Goal: Transaction & Acquisition: Purchase product/service

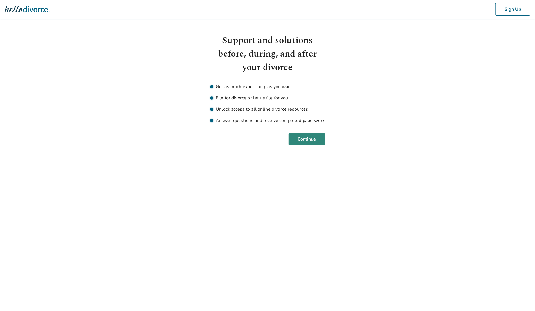
click at [317, 138] on button "Continue" at bounding box center [307, 139] width 36 height 12
click at [308, 139] on button "Continue" at bounding box center [307, 139] width 36 height 12
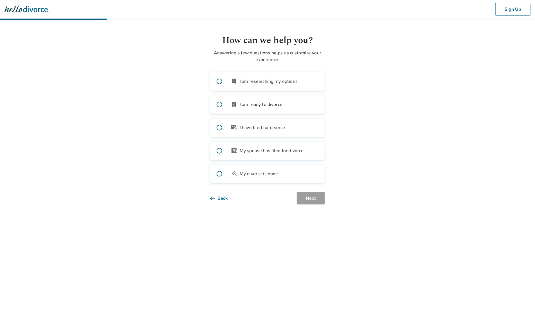
click at [266, 104] on span "I am ready to divorce" at bounding box center [261, 104] width 43 height 7
click at [314, 197] on button "Next" at bounding box center [311, 198] width 28 height 12
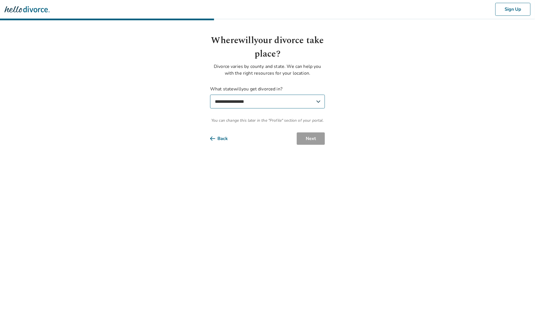
click at [288, 103] on select "**********" at bounding box center [267, 102] width 115 height 14
select select "**"
click at [210, 95] on select "**********" at bounding box center [267, 102] width 115 height 14
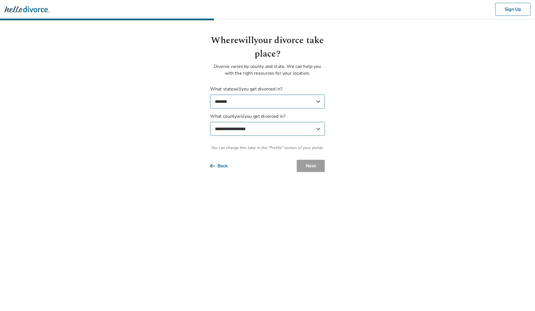
click at [289, 126] on select "**********" at bounding box center [267, 129] width 115 height 14
select select "**********"
click at [210, 122] on select "**********" at bounding box center [267, 129] width 115 height 14
click at [302, 161] on button "Next" at bounding box center [311, 166] width 28 height 12
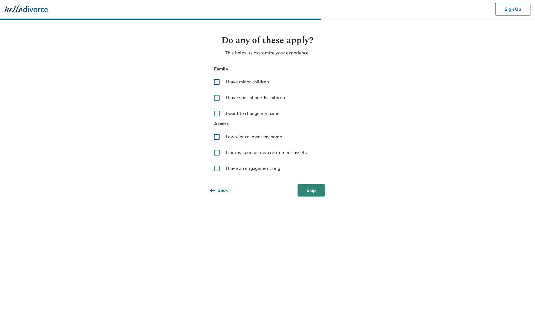
click at [312, 187] on button "Skip" at bounding box center [311, 190] width 27 height 12
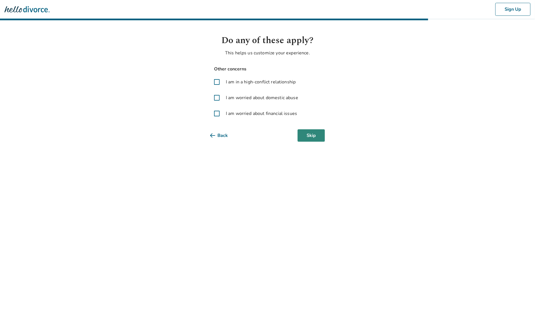
click at [314, 136] on button "Skip" at bounding box center [311, 135] width 27 height 12
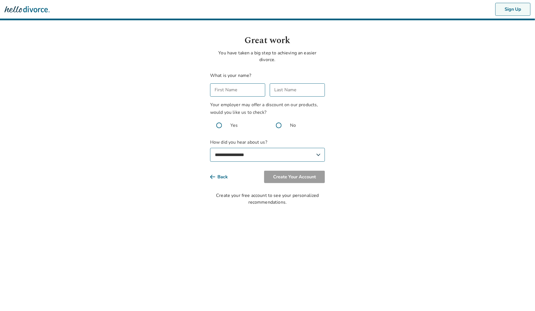
click at [520, 12] on button "Sign Up" at bounding box center [513, 9] width 35 height 13
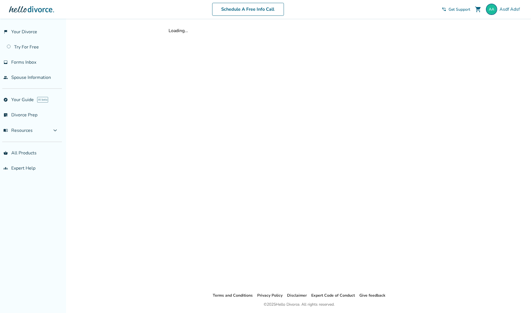
drag, startPoint x: 122, startPoint y: 30, endPoint x: 113, endPoint y: 26, distance: 9.9
click at [122, 30] on div "Added to cart Loading... Terms and Conditions Privacy Policy Disclaimer Expert …" at bounding box center [265, 175] width 531 height 313
drag, startPoint x: 59, startPoint y: 11, endPoint x: 54, endPoint y: 1, distance: 10.8
click at [59, 11] on div "Schedule A Free Info Call" at bounding box center [248, 9] width 388 height 13
click at [35, 30] on link "flag_2 Your Divorce" at bounding box center [31, 31] width 62 height 13
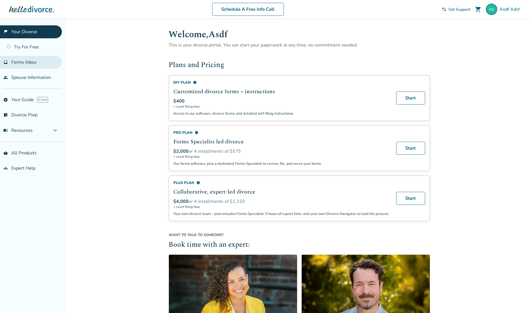
click at [19, 63] on span "Forms Inbox" at bounding box center [23, 62] width 25 height 6
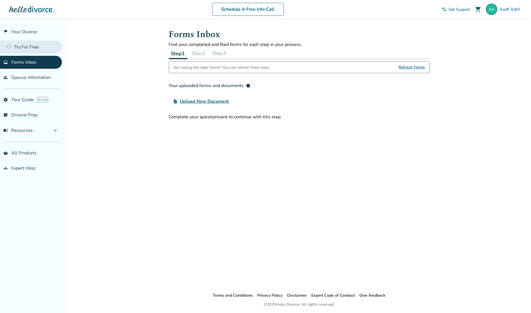
click at [34, 47] on link "Try For Free" at bounding box center [31, 47] width 62 height 13
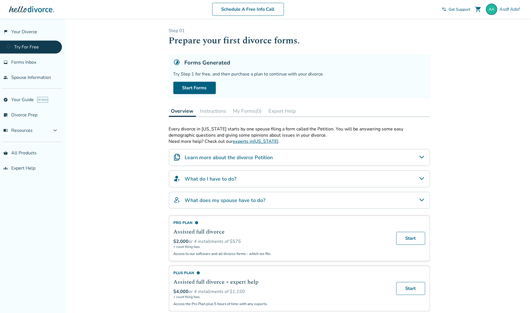
click at [206, 108] on button "Instructions" at bounding box center [213, 110] width 31 height 11
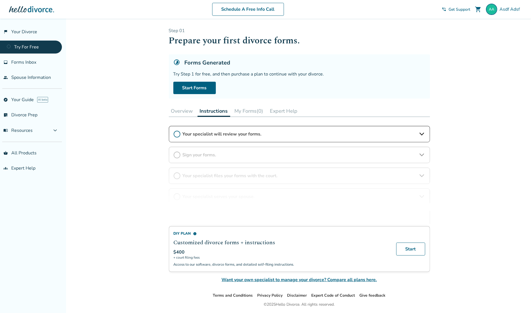
click at [244, 109] on button "My Forms (0)" at bounding box center [248, 110] width 33 height 11
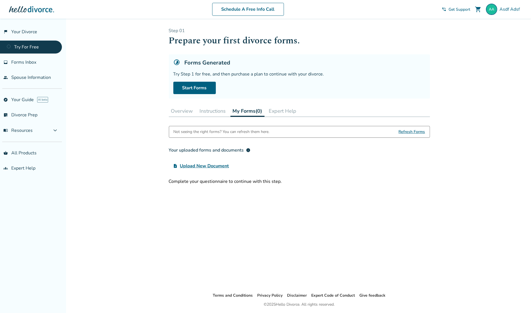
click at [283, 109] on button "Expert Help" at bounding box center [283, 110] width 32 height 11
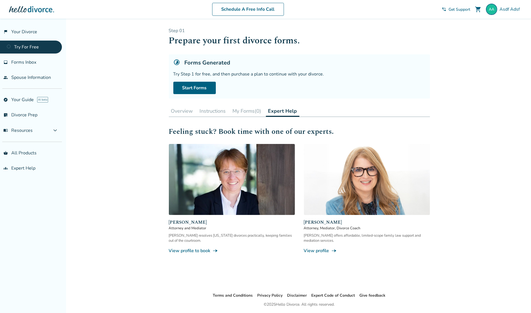
click at [187, 110] on button "Overview" at bounding box center [182, 110] width 26 height 11
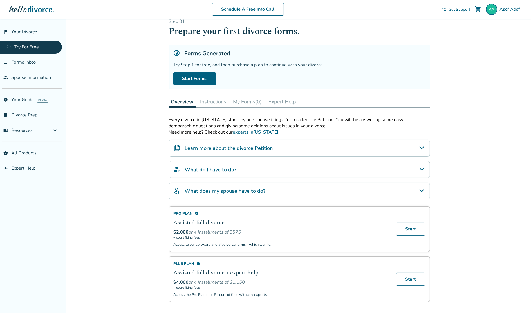
scroll to position [19, 0]
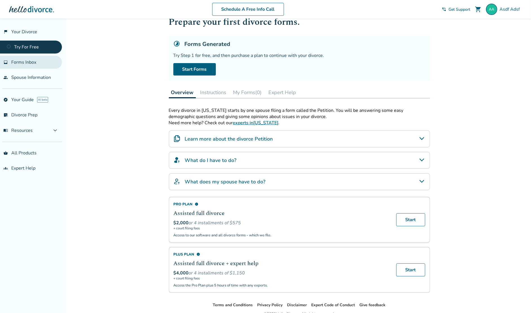
click at [30, 64] on span "Forms Inbox" at bounding box center [23, 62] width 25 height 6
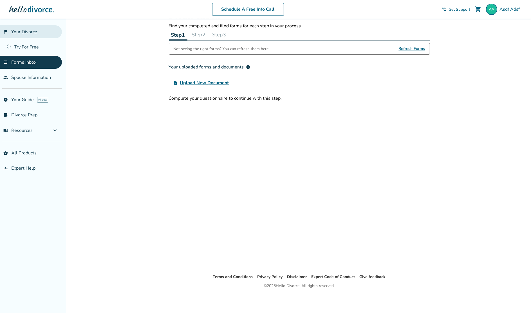
click at [40, 31] on link "flag_2 Your Divorce" at bounding box center [31, 31] width 62 height 13
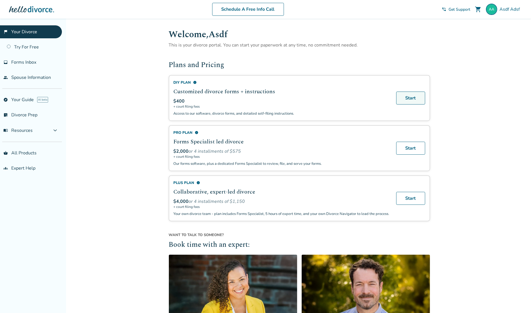
click at [410, 98] on link "Start" at bounding box center [410, 97] width 29 height 13
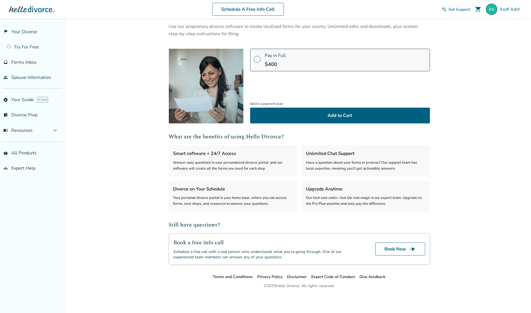
scroll to position [39, 0]
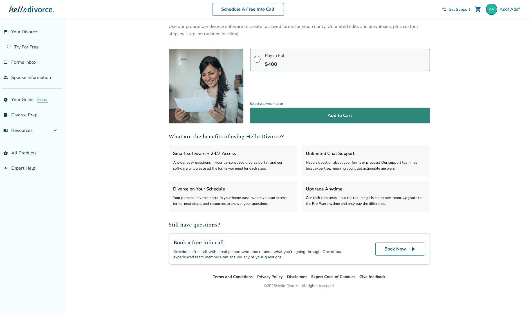
click at [366, 117] on button "Add to Cart" at bounding box center [340, 116] width 180 height 16
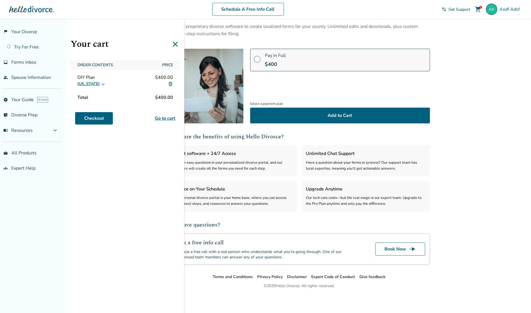
drag, startPoint x: 114, startPoint y: 153, endPoint x: 164, endPoint y: 290, distance: 146.9
click at [163, 292] on div "Your cart Order Contents Price DIY Plan $400.00 [US_STATE] Total $400.00 Checko…" at bounding box center [125, 175] width 118 height 313
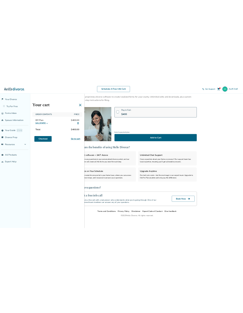
scroll to position [58, 0]
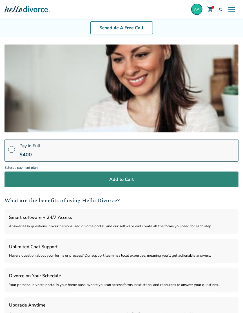
click at [144, 181] on button "Add to Cart" at bounding box center [122, 179] width 234 height 16
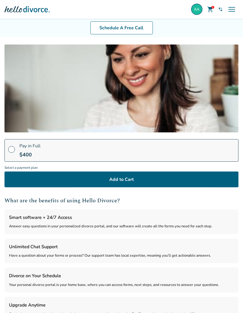
click at [211, 8] on span "shopping_cart" at bounding box center [210, 9] width 7 height 7
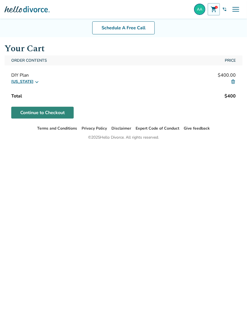
click at [42, 113] on link "Continue to Checkout" at bounding box center [42, 113] width 62 height 12
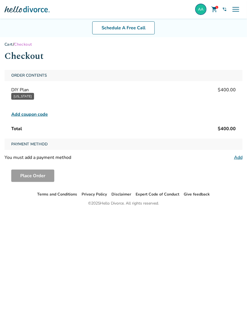
click at [238, 156] on link "Add" at bounding box center [238, 157] width 8 height 6
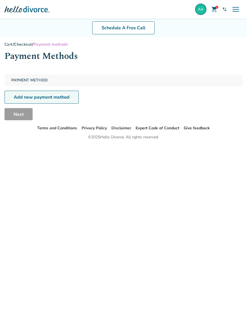
click at [38, 101] on link "Add new payment method" at bounding box center [42, 97] width 74 height 13
select select "**"
